Goal: Check status: Check status

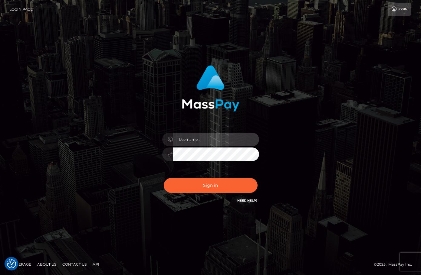
type input "christianc.xcite"
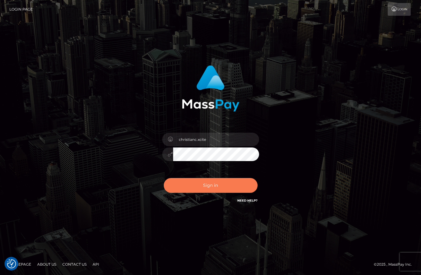
click at [210, 187] on button "Sign in" at bounding box center [211, 185] width 94 height 15
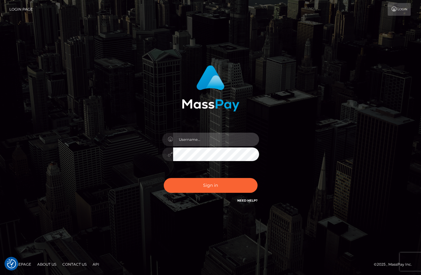
click at [211, 138] on input "text" at bounding box center [216, 140] width 86 height 14
type input "christianc.xcite"
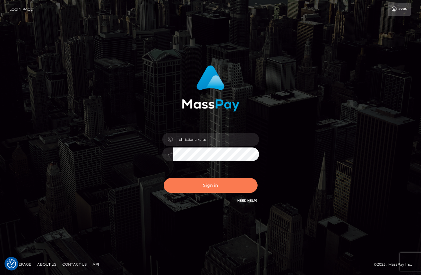
click at [220, 189] on button "Sign in" at bounding box center [211, 185] width 94 height 15
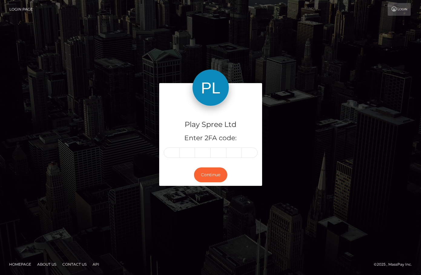
click at [175, 154] on input "text" at bounding box center [172, 153] width 16 height 10
type input "1"
type input "4"
type input "7"
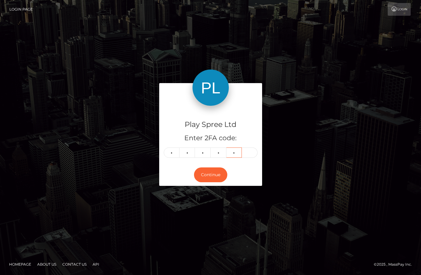
type input "1"
type input "5"
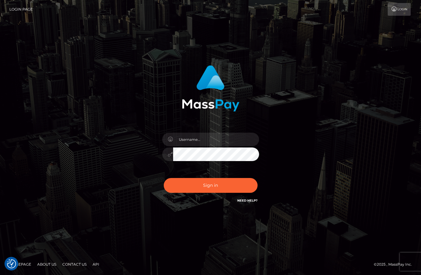
click at [387, 135] on div "Sign in" at bounding box center [210, 137] width 421 height 245
click at [198, 139] on input "text" at bounding box center [216, 140] width 86 height 14
type input "christianc.xcite"
drag, startPoint x: 203, startPoint y: 182, endPoint x: 178, endPoint y: 242, distance: 64.6
click at [202, 182] on button "Sign in" at bounding box center [211, 185] width 94 height 15
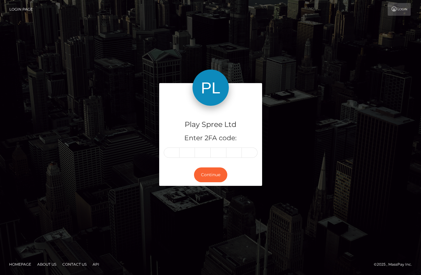
type input "9"
type input "3"
type input "2"
type input "4"
type input "8"
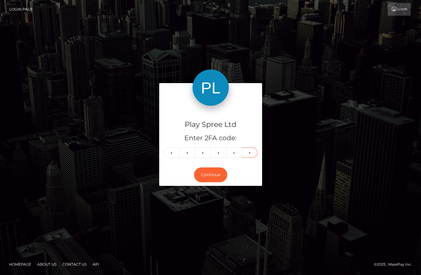
type input "1"
click at [390, 71] on div "Play Spree Ltd Enter 2FA code: 9 3 2 4 8 1 932481 Continue" at bounding box center [210, 137] width 421 height 199
click at [213, 173] on button "Continue" at bounding box center [210, 175] width 33 height 15
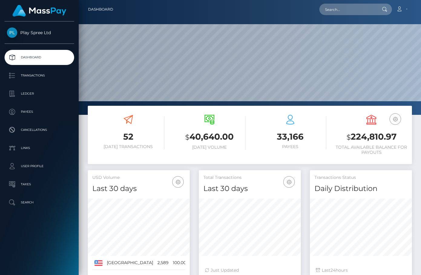
scroll to position [107, 102]
click at [352, 8] on input "text" at bounding box center [347, 9] width 57 height 11
paste input "320928"
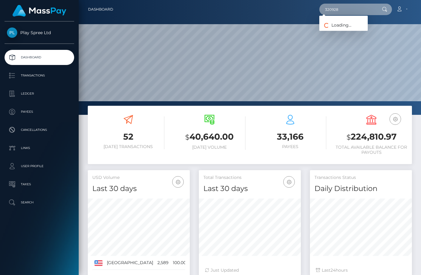
type input "320928"
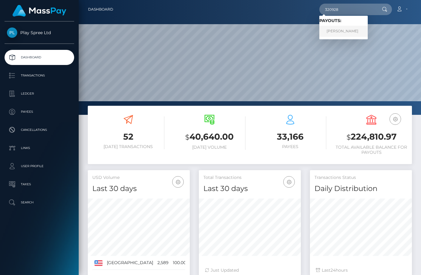
click at [366, 30] on link "ANTHONY JAMES DILUZIO" at bounding box center [343, 31] width 48 height 11
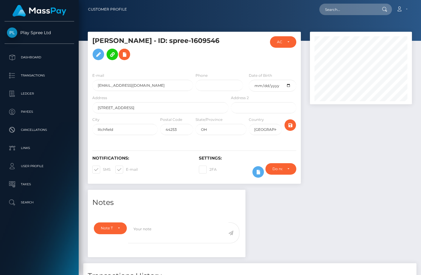
scroll to position [73, 102]
click at [403, 171] on div at bounding box center [360, 111] width 111 height 158
drag, startPoint x: 203, startPoint y: 40, endPoint x: 120, endPoint y: 58, distance: 84.7
click at [120, 58] on h5 "[PERSON_NAME] - ID: spree-1609546" at bounding box center [158, 49] width 133 height 27
copy h5 "spree-1609546"
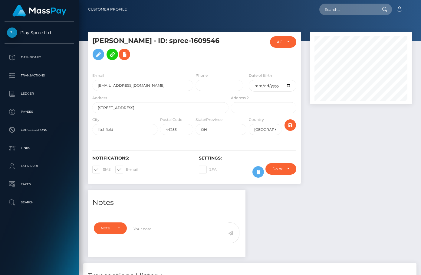
drag, startPoint x: 377, startPoint y: 173, endPoint x: 356, endPoint y: 138, distance: 40.5
click at [378, 173] on div at bounding box center [360, 111] width 111 height 158
drag, startPoint x: 121, startPoint y: 108, endPoint x: 86, endPoint y: 108, distance: 34.8
click at [86, 108] on div "[PERSON_NAME] - ID: spree-1609546 ACTIVE DEACTIVE CLOSED ACTIVE" at bounding box center [194, 111] width 222 height 158
click at [106, 132] on input "litchfield" at bounding box center [124, 129] width 65 height 11
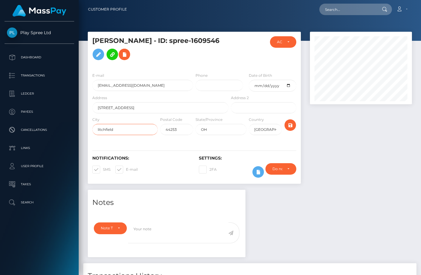
click at [106, 132] on input "litchfield" at bounding box center [124, 129] width 65 height 11
click at [375, 221] on div "Notes Note Type Compliance Clear Compliance General Note Type" at bounding box center [249, 272] width 333 height 165
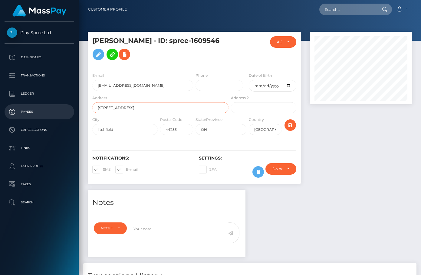
drag, startPoint x: 121, startPoint y: 109, endPoint x: 77, endPoint y: 108, distance: 43.9
click at [77, 108] on div "Play Spree Ltd Dashboard Transactions Ledger Payees Cancellations" at bounding box center [210, 137] width 421 height 275
click at [368, 194] on div "Notes Note Type Compliance Clear Compliance General Note Type" at bounding box center [249, 272] width 333 height 165
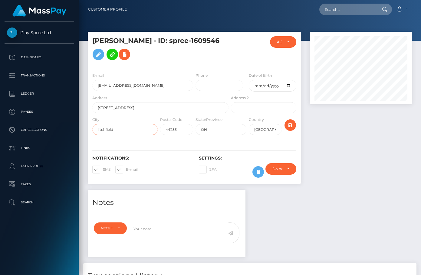
click at [109, 132] on input "litchfield" at bounding box center [124, 129] width 65 height 11
click at [359, 202] on div "Notes Note Type Compliance Clear Compliance General Note Type" at bounding box center [249, 272] width 333 height 165
click at [206, 130] on input "OH" at bounding box center [220, 129] width 51 height 11
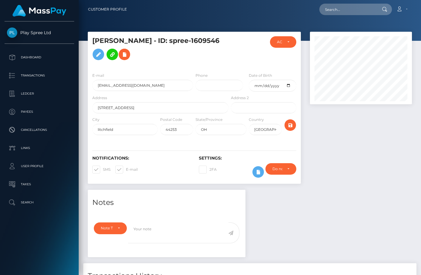
drag, startPoint x: 397, startPoint y: 171, endPoint x: 322, endPoint y: 119, distance: 91.4
click at [397, 171] on div at bounding box center [360, 111] width 111 height 158
click at [170, 131] on input "44253" at bounding box center [176, 129] width 33 height 11
drag, startPoint x: 379, startPoint y: 171, endPoint x: 376, endPoint y: 182, distance: 11.0
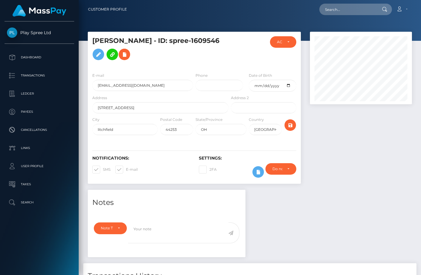
click at [380, 172] on div at bounding box center [360, 111] width 111 height 158
click at [378, 185] on div at bounding box center [360, 111] width 111 height 158
drag, startPoint x: 135, startPoint y: 39, endPoint x: 89, endPoint y: 38, distance: 46.0
click at [89, 38] on div "ANTHONY JAMES DILUZIO - ID: spree-1609546" at bounding box center [159, 51] width 142 height 31
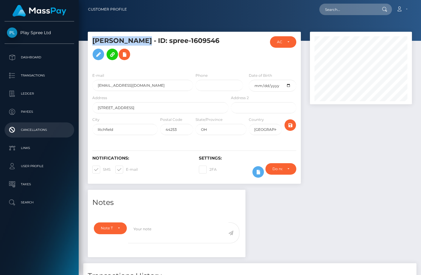
copy h5 "ANTHONY JAMES"
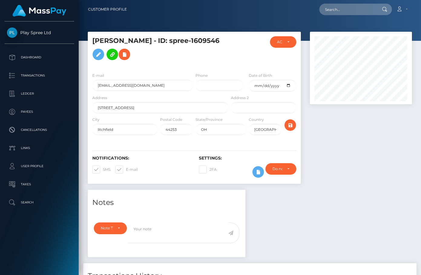
drag, startPoint x: 363, startPoint y: 166, endPoint x: 352, endPoint y: 170, distance: 12.1
click at [363, 164] on div at bounding box center [360, 111] width 111 height 158
click at [171, 40] on h5 "ANTHONY JAMES DILUZIO - ID: spree-1609546" at bounding box center [158, 49] width 133 height 27
copy h5 "DILUZIO"
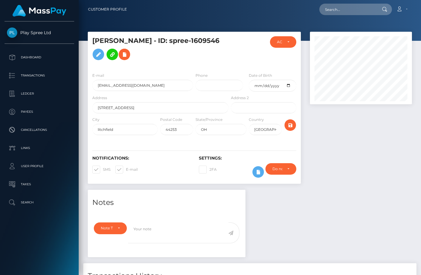
drag, startPoint x: 353, startPoint y: 158, endPoint x: 372, endPoint y: 152, distance: 20.3
click at [355, 158] on div at bounding box center [360, 111] width 111 height 158
click at [121, 86] on input "anthonydiluzio84@gmail.com" at bounding box center [142, 85] width 101 height 11
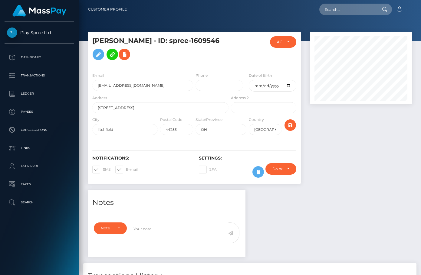
click at [364, 128] on div at bounding box center [360, 111] width 111 height 158
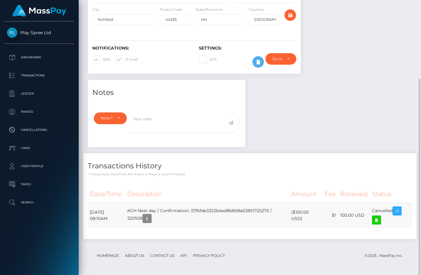
drag, startPoint x: 295, startPoint y: 213, endPoint x: 311, endPoint y: 210, distance: 16.2
click at [311, 210] on td "($100.00 USD)" at bounding box center [306, 216] width 34 height 26
copy td "$100.00"
click at [381, 163] on h4 "Transactions History" at bounding box center [250, 166] width 324 height 11
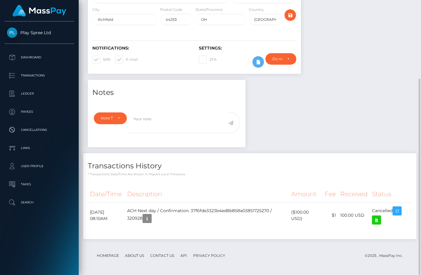
click at [390, 176] on p "* Transactions date/time are shown in payee's local timezone" at bounding box center [250, 174] width 324 height 5
click at [382, 170] on h4 "Transactions History" at bounding box center [250, 166] width 324 height 11
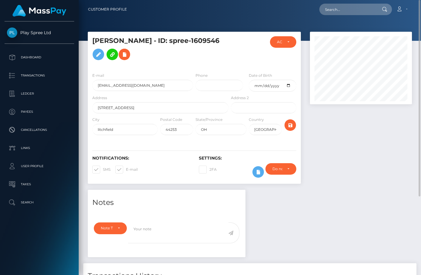
click at [104, 54] on h5 "ANTHONY JAMES DILUZIO - ID: spree-1609546" at bounding box center [158, 49] width 133 height 27
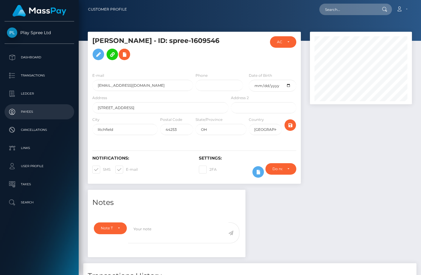
copy h5 "1609546"
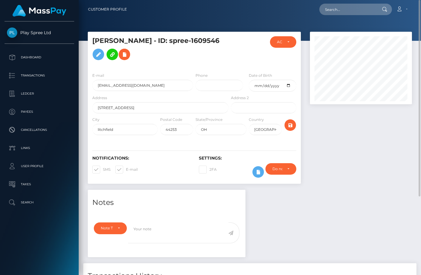
click at [394, 125] on div at bounding box center [360, 111] width 111 height 158
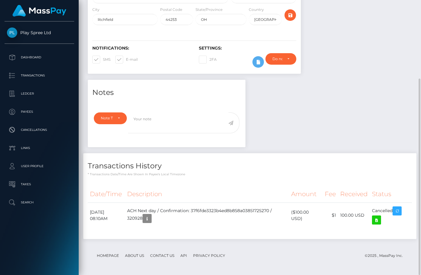
scroll to position [73, 102]
click at [147, 220] on td "ACH Next day / Confirmation: 37f6fde3323b4ed8b858a03851725270 / 320928" at bounding box center [207, 216] width 164 height 26
click at [147, 219] on td "ACH Next day / Confirmation: 37f6fde3323b4ed8b858a03851725270 / 320928" at bounding box center [207, 216] width 164 height 26
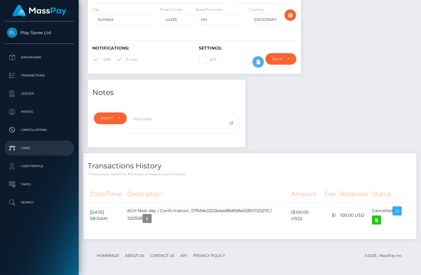
copy td "320928"
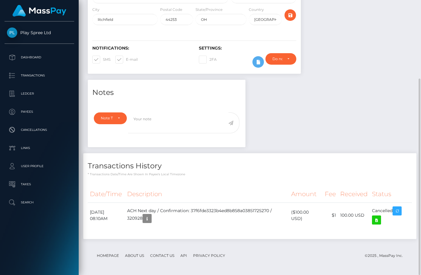
drag, startPoint x: 376, startPoint y: 176, endPoint x: 367, endPoint y: 191, distance: 17.1
click at [376, 176] on p "* Transactions date/time are shown in payee's local timezone" at bounding box center [250, 174] width 324 height 5
drag, startPoint x: 395, startPoint y: 243, endPoint x: 397, endPoint y: 250, distance: 6.6
click at [396, 243] on div "Transactions History * Transactions date/time are shown in payee's local timezo…" at bounding box center [250, 199] width 342 height 92
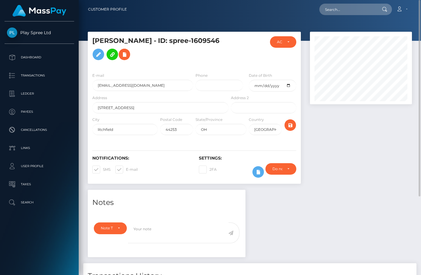
click at [366, 130] on div at bounding box center [360, 111] width 111 height 158
click at [400, 170] on div at bounding box center [360, 111] width 111 height 158
drag, startPoint x: 353, startPoint y: 175, endPoint x: 342, endPoint y: 174, distance: 11.6
click at [353, 174] on div at bounding box center [360, 111] width 111 height 158
drag, startPoint x: 381, startPoint y: 169, endPoint x: 385, endPoint y: 151, distance: 18.9
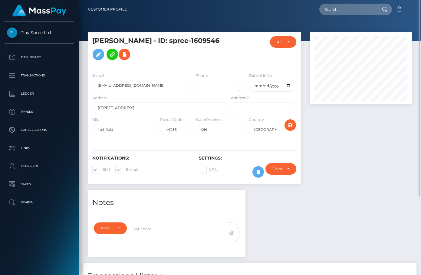
click at [386, 151] on div at bounding box center [360, 111] width 111 height 158
click at [392, 220] on div "Notes Note Type Compliance Clear Compliance General Note Type" at bounding box center [249, 272] width 333 height 165
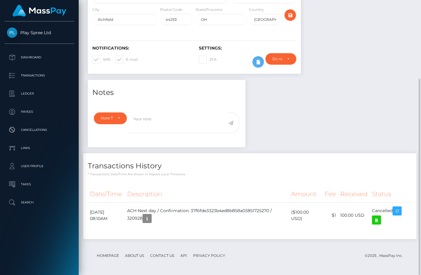
drag, startPoint x: 378, startPoint y: 169, endPoint x: 376, endPoint y: 166, distance: 3.7
click at [378, 169] on h4 "Transactions History" at bounding box center [250, 166] width 324 height 11
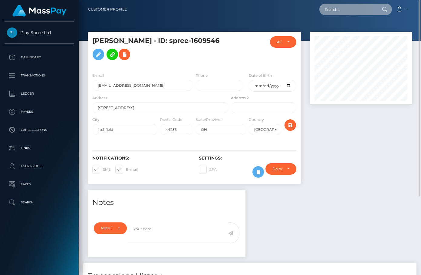
click at [345, 8] on input "text" at bounding box center [347, 9] width 57 height 11
paste input "1639615"
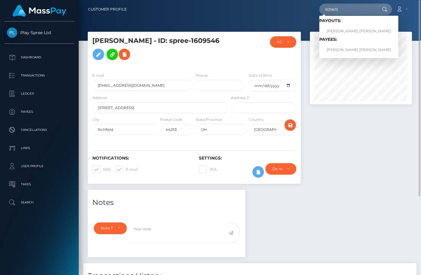
drag, startPoint x: 383, startPoint y: 176, endPoint x: 343, endPoint y: 6, distance: 174.7
click at [384, 156] on div at bounding box center [360, 111] width 111 height 158
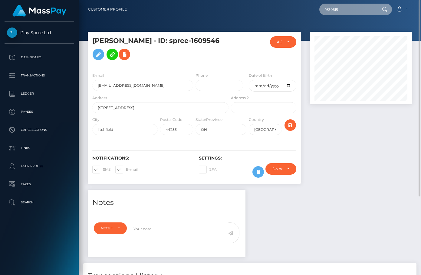
drag, startPoint x: 335, startPoint y: 12, endPoint x: 214, endPoint y: 18, distance: 120.5
click at [215, 18] on nav "Customer Profile 1639615 Loading... Loading... Payouts: KENDALL MICHAEL STRAIT …" at bounding box center [250, 9] width 342 height 19
paste input "3305"
type input "330515"
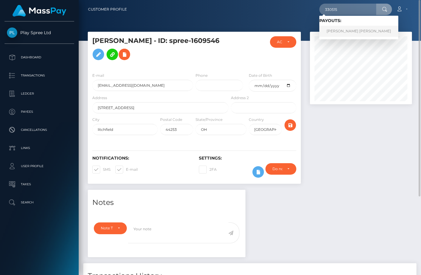
click at [357, 31] on link "KENDALL MICHAEL STRAIT" at bounding box center [358, 31] width 79 height 11
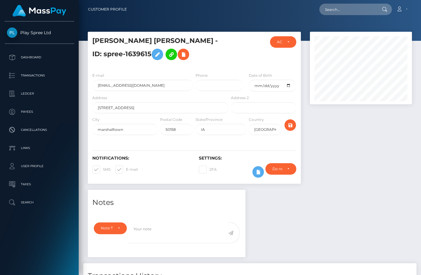
scroll to position [73, 102]
drag, startPoint x: 396, startPoint y: 140, endPoint x: 402, endPoint y: 137, distance: 6.5
click at [396, 140] on div at bounding box center [360, 111] width 111 height 158
drag, startPoint x: 140, startPoint y: 54, endPoint x: 88, endPoint y: 54, distance: 51.7
click at [88, 54] on div "[PERSON_NAME] [PERSON_NAME] - ID: spree-1639615" at bounding box center [159, 51] width 142 height 31
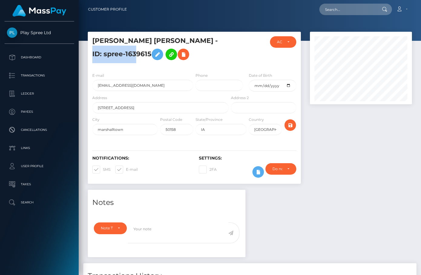
copy h5 "spree-1639615"
click at [354, 191] on div "Notes Note Type Compliance Clear Compliance General Note Type" at bounding box center [249, 272] width 333 height 165
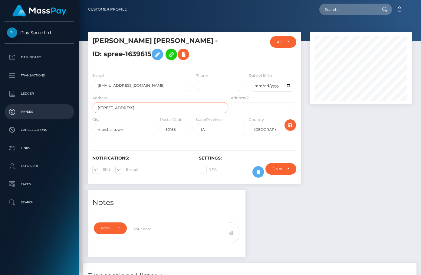
drag, startPoint x: 122, startPoint y: 107, endPoint x: 69, endPoint y: 107, distance: 52.9
click at [69, 107] on div "Play Spree Ltd Dashboard Transactions Ledger Payees Cancellations" at bounding box center [210, 137] width 421 height 275
click at [370, 203] on div "Notes Note Type Compliance Clear Compliance General Note Type" at bounding box center [249, 272] width 333 height 165
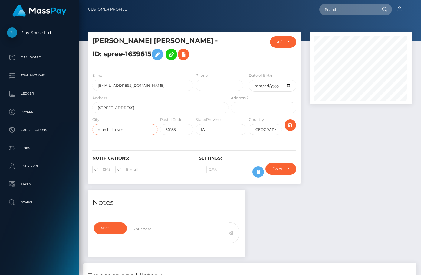
click at [108, 130] on input "marshalltown" at bounding box center [124, 129] width 65 height 11
click at [396, 163] on div at bounding box center [360, 111] width 111 height 158
click at [204, 131] on input "IA" at bounding box center [220, 129] width 51 height 11
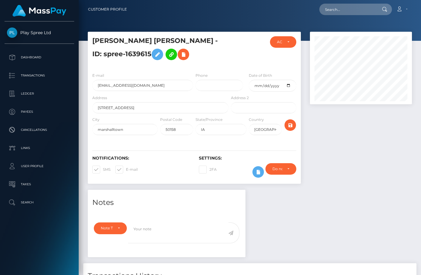
drag, startPoint x: 391, startPoint y: 211, endPoint x: 364, endPoint y: 173, distance: 46.5
click at [391, 211] on div "Notes Note Type Compliance Clear Compliance General Note Type" at bounding box center [249, 272] width 333 height 165
click at [172, 129] on input "50158" at bounding box center [176, 129] width 33 height 11
drag, startPoint x: 387, startPoint y: 175, endPoint x: 370, endPoint y: 190, distance: 22.1
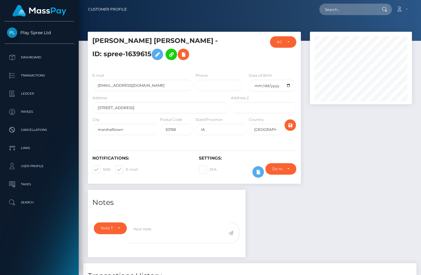
click at [387, 175] on div at bounding box center [360, 111] width 111 height 158
drag, startPoint x: 159, startPoint y: 42, endPoint x: 86, endPoint y: 46, distance: 73.3
click at [86, 46] on div "[PERSON_NAME] [PERSON_NAME] - ID: spree-1639615 ACTIVE DEACTIVE CLOSED ACTIVE" at bounding box center [194, 111] width 222 height 158
copy h5 "[PERSON_NAME]"
click at [368, 164] on div at bounding box center [360, 111] width 111 height 158
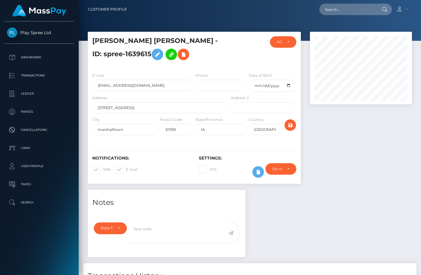
click at [179, 40] on h5 "[PERSON_NAME] [PERSON_NAME] - ID: spree-1639615" at bounding box center [158, 49] width 133 height 27
copy h5 "STRAIT"
click at [128, 86] on input "[EMAIL_ADDRESS][DOMAIN_NAME]" at bounding box center [142, 85] width 101 height 11
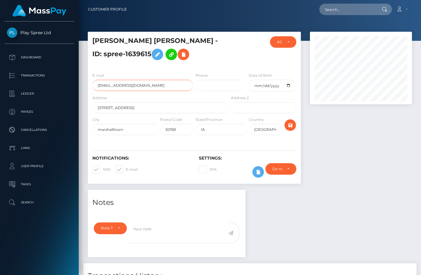
click at [128, 86] on input "[EMAIL_ADDRESS][DOMAIN_NAME]" at bounding box center [142, 85] width 101 height 11
click at [386, 171] on div at bounding box center [360, 111] width 111 height 158
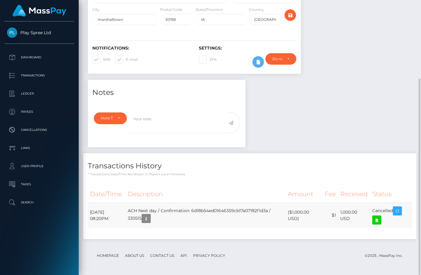
drag, startPoint x: 360, startPoint y: 211, endPoint x: 337, endPoint y: 211, distance: 23.3
click at [337, 211] on tr "[DATE] 08:20PM ACH Next day / Confirmation: 6d18b54ed01646359cb17a07182f1d3a / …" at bounding box center [250, 216] width 324 height 26
copy tr "1,000.00"
drag, startPoint x: 379, startPoint y: 78, endPoint x: 360, endPoint y: 90, distance: 22.1
click at [379, 78] on div at bounding box center [360, 1] width 111 height 158
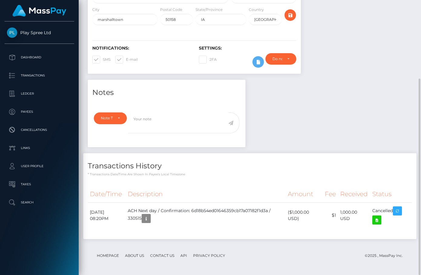
click at [406, 84] on div "Notes Note Type Compliance Clear Compliance General Note Type" at bounding box center [249, 162] width 333 height 165
click at [149, 217] on td "ACH Next day / Confirmation: 6d18b54ed01646359cb17a07182f1d3a / 330515" at bounding box center [205, 216] width 160 height 26
copy td "330515"
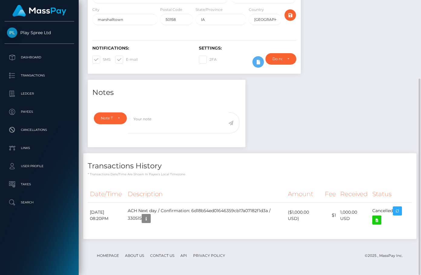
click at [374, 81] on div "Notes Note Type Compliance Clear Compliance General Note Type" at bounding box center [249, 162] width 333 height 165
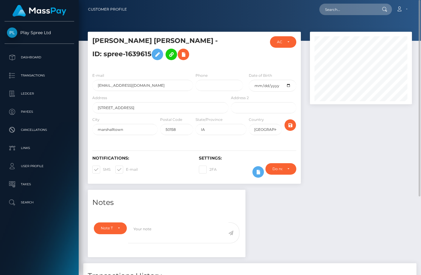
click at [129, 54] on h5 "[PERSON_NAME] [PERSON_NAME] - ID: spree-1639615" at bounding box center [158, 49] width 133 height 27
copy h5 "1639615"
drag, startPoint x: 397, startPoint y: 145, endPoint x: 392, endPoint y: 146, distance: 5.6
click at [398, 145] on div at bounding box center [360, 111] width 111 height 158
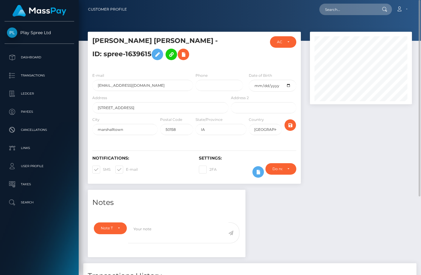
scroll to position [110, 0]
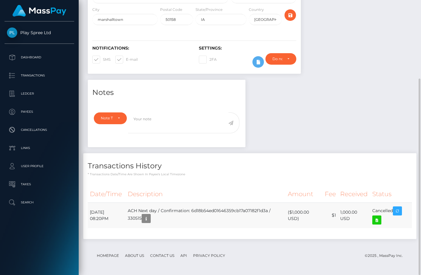
click at [148, 219] on td "ACH Next day / Confirmation: 6d18b54ed01646359cb17a07182f1d3a / 330515" at bounding box center [205, 216] width 160 height 26
copy td "330515"
click at [380, 241] on div "Transactions History * Transactions date/time are shown in payee's local timezo…" at bounding box center [250, 199] width 342 height 92
drag, startPoint x: 356, startPoint y: 168, endPoint x: 356, endPoint y: 174, distance: 6.7
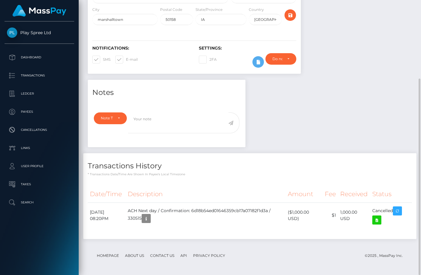
click at [356, 168] on h4 "Transactions History" at bounding box center [250, 166] width 324 height 11
click at [382, 122] on div "Notes Note Type Compliance Clear Compliance General Note Type" at bounding box center [249, 162] width 333 height 165
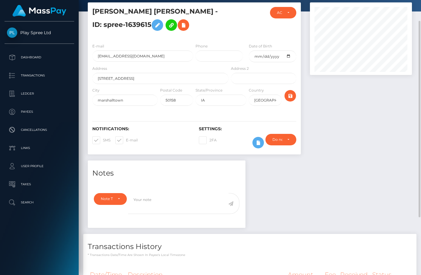
scroll to position [0, 0]
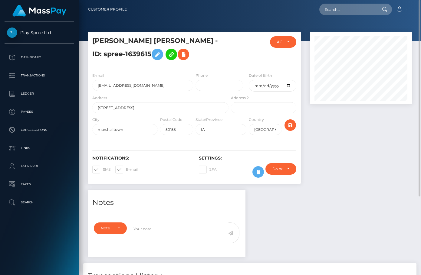
click at [376, 134] on div at bounding box center [360, 111] width 111 height 158
click at [397, 125] on div at bounding box center [360, 111] width 111 height 158
click at [351, 161] on div at bounding box center [360, 111] width 111 height 158
click at [368, 148] on div at bounding box center [360, 111] width 111 height 158
click at [351, 142] on div at bounding box center [360, 111] width 111 height 158
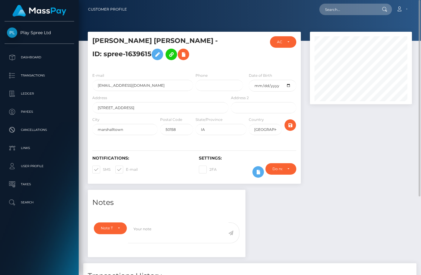
click at [385, 139] on div at bounding box center [360, 111] width 111 height 158
click at [403, 180] on div at bounding box center [360, 111] width 111 height 158
drag, startPoint x: 388, startPoint y: 183, endPoint x: 382, endPoint y: 189, distance: 9.0
click at [388, 184] on div at bounding box center [360, 111] width 111 height 158
drag, startPoint x: 391, startPoint y: 166, endPoint x: 388, endPoint y: 166, distance: 3.0
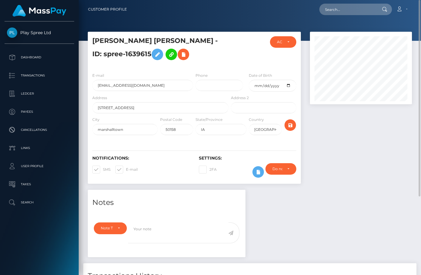
click at [390, 166] on div at bounding box center [360, 111] width 111 height 158
